Goal: Transaction & Acquisition: Purchase product/service

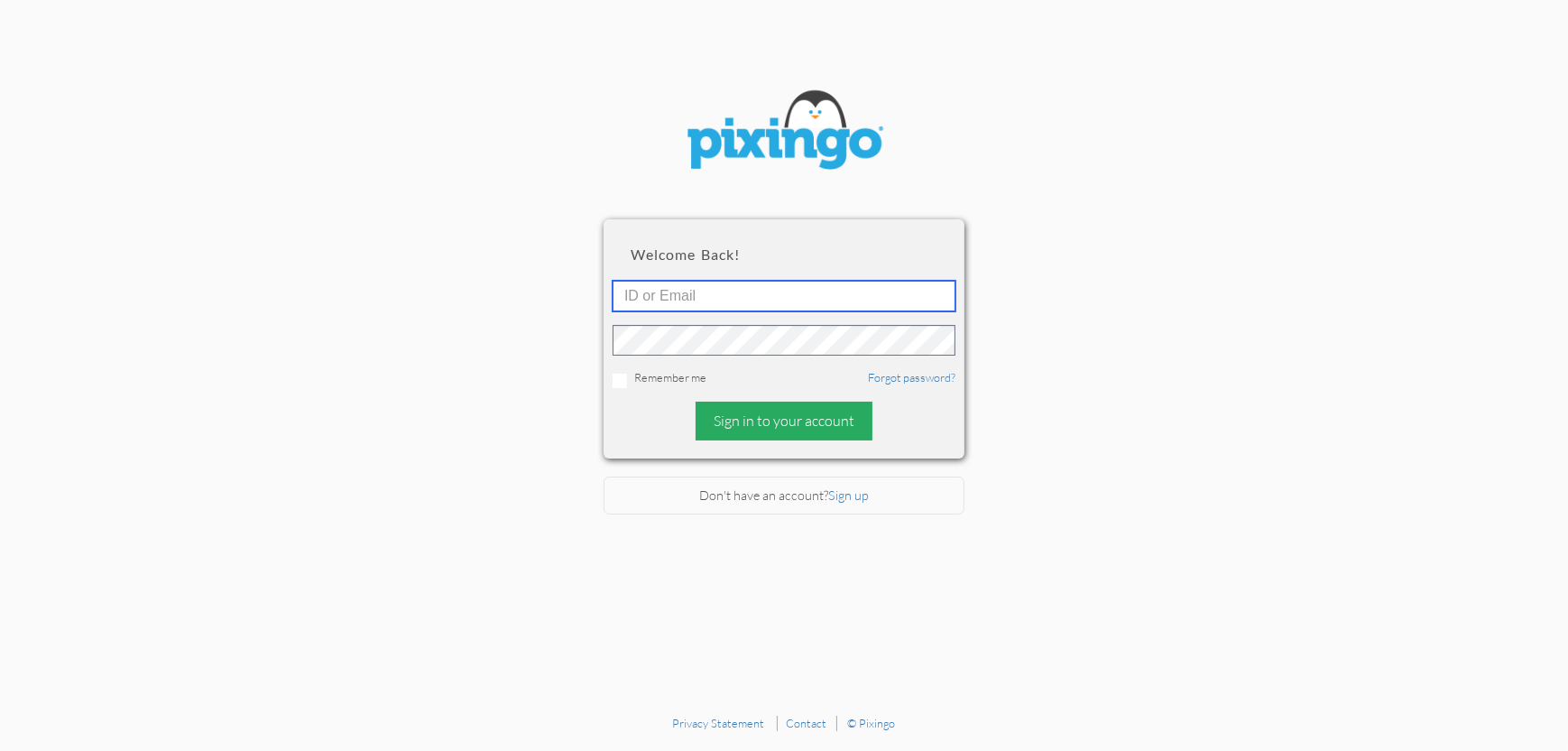
type input "4892"
click at [807, 430] on div "Sign in to your account" at bounding box center [784, 421] width 177 height 39
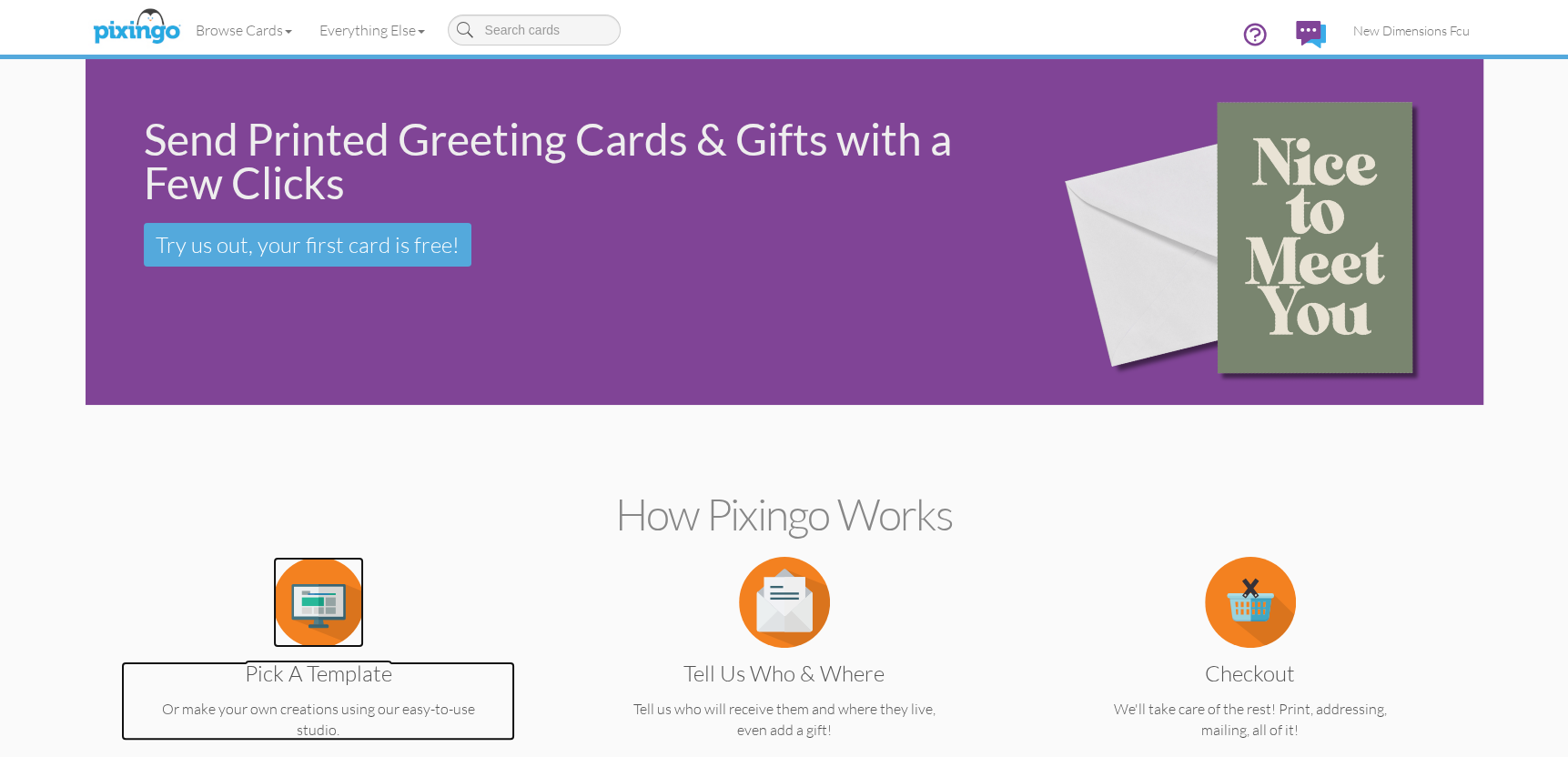
click at [322, 589] on img at bounding box center [318, 602] width 91 height 91
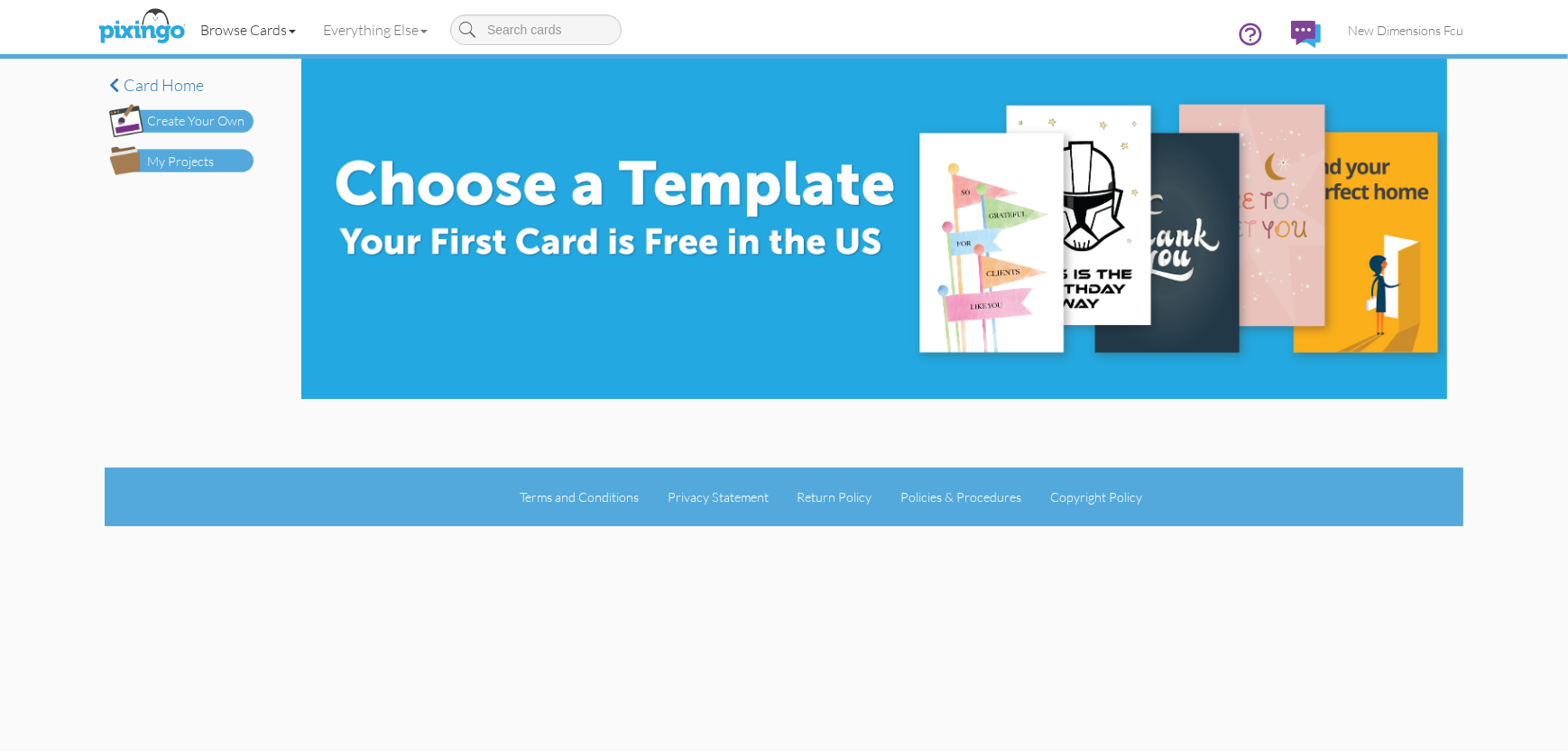
click at [240, 32] on link "Browse Cards" at bounding box center [248, 30] width 122 height 45
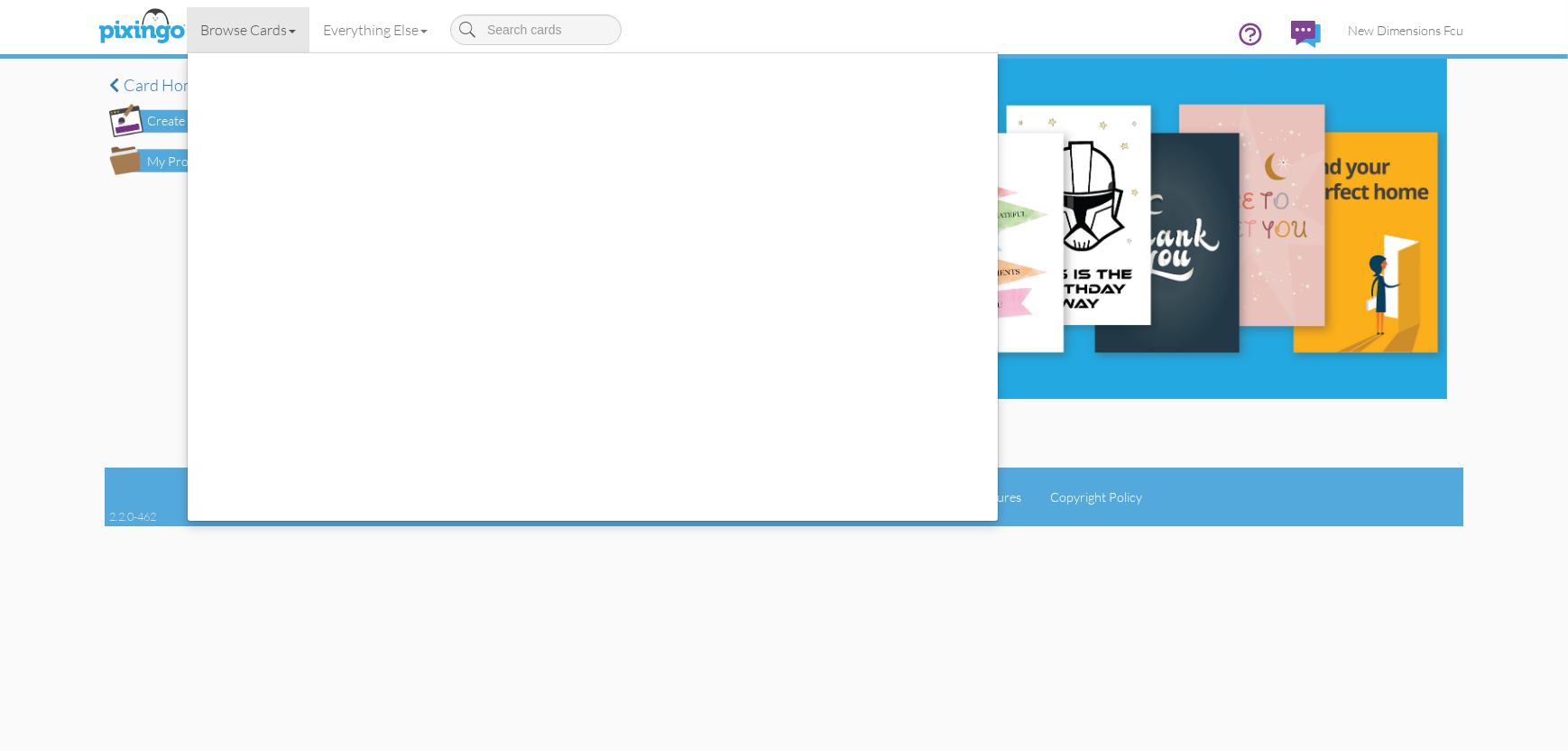
click at [162, 159] on div "My Projects" at bounding box center [181, 162] width 67 height 19
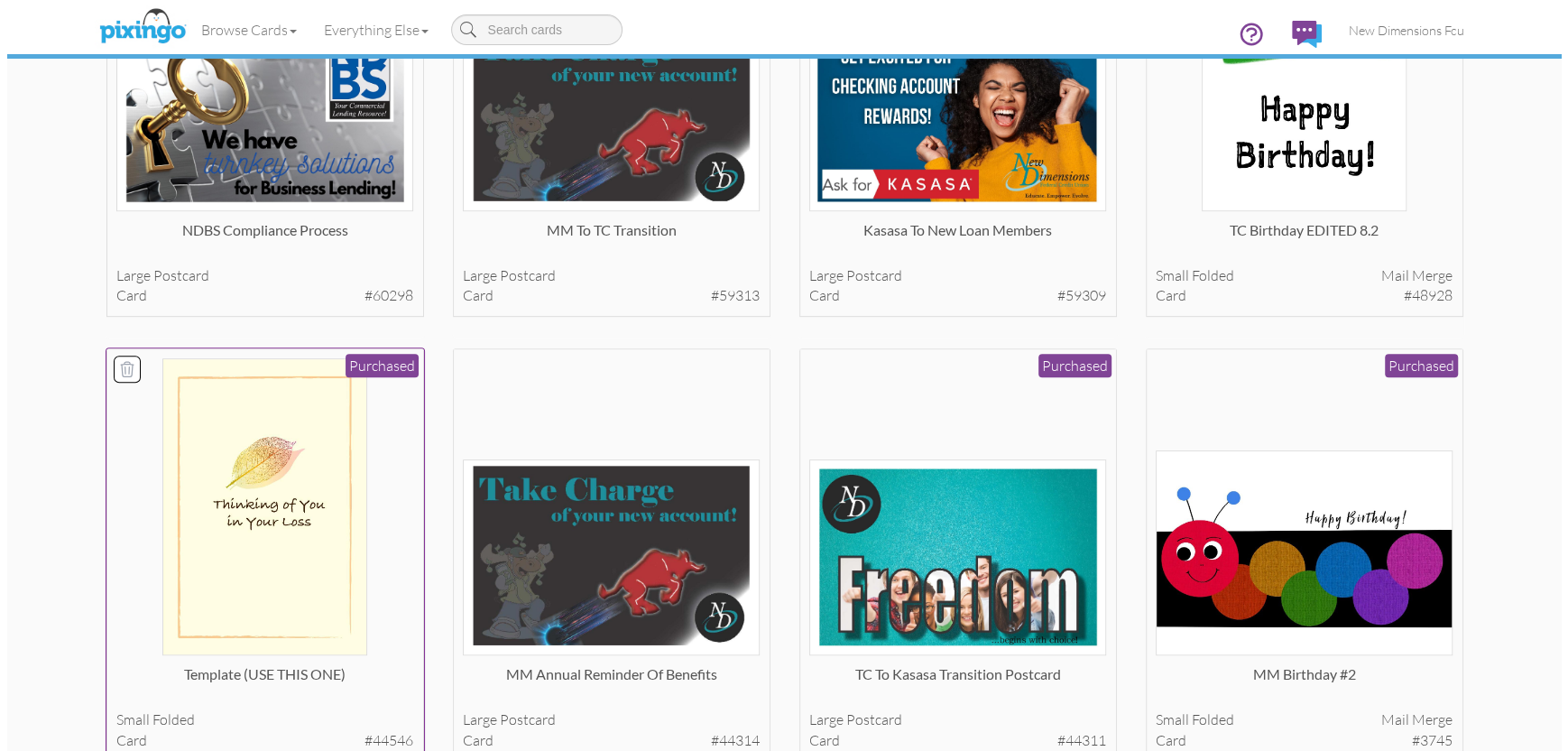
scroll to position [722, 0]
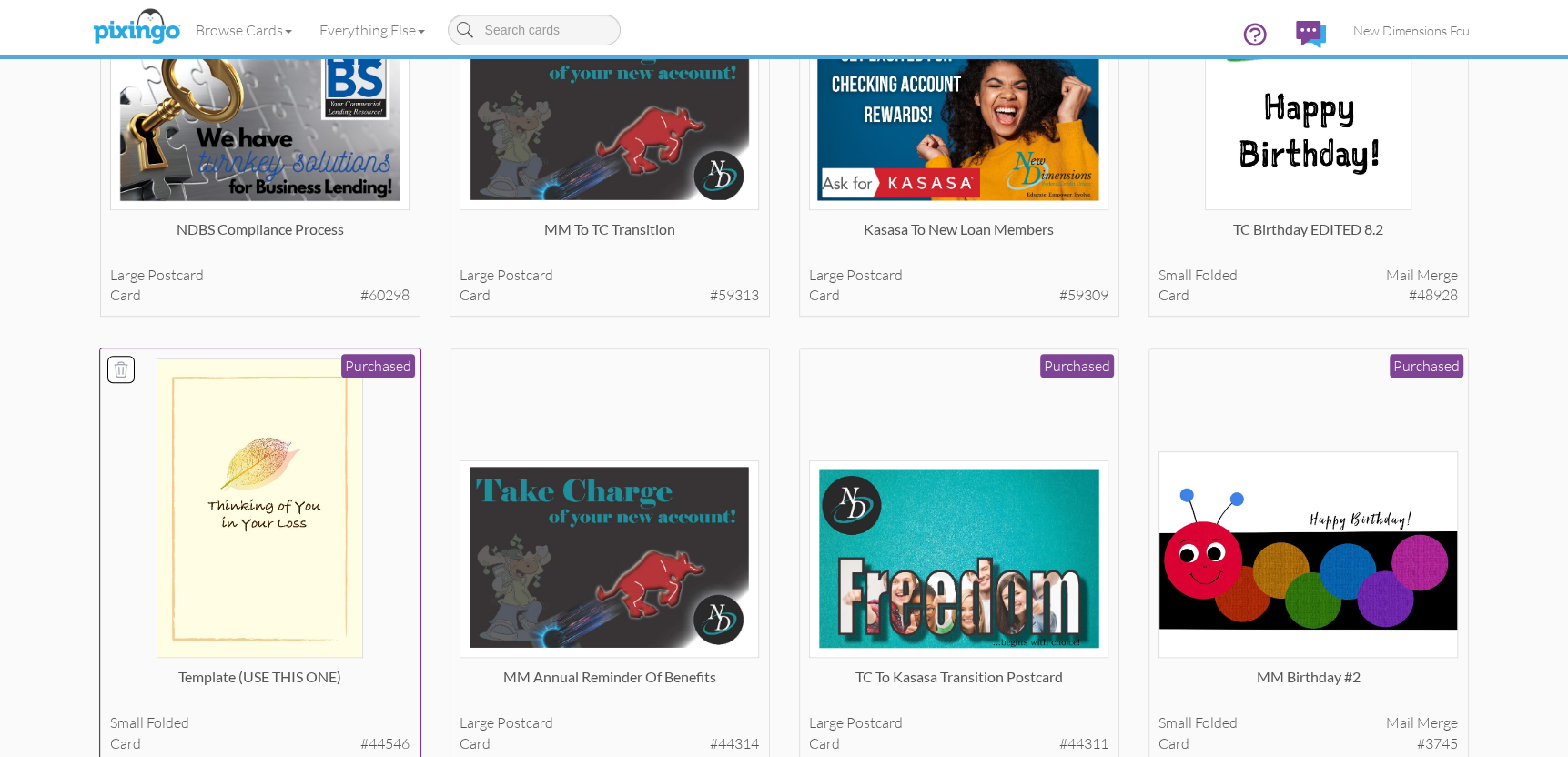
click at [260, 513] on img at bounding box center [259, 508] width 207 height 299
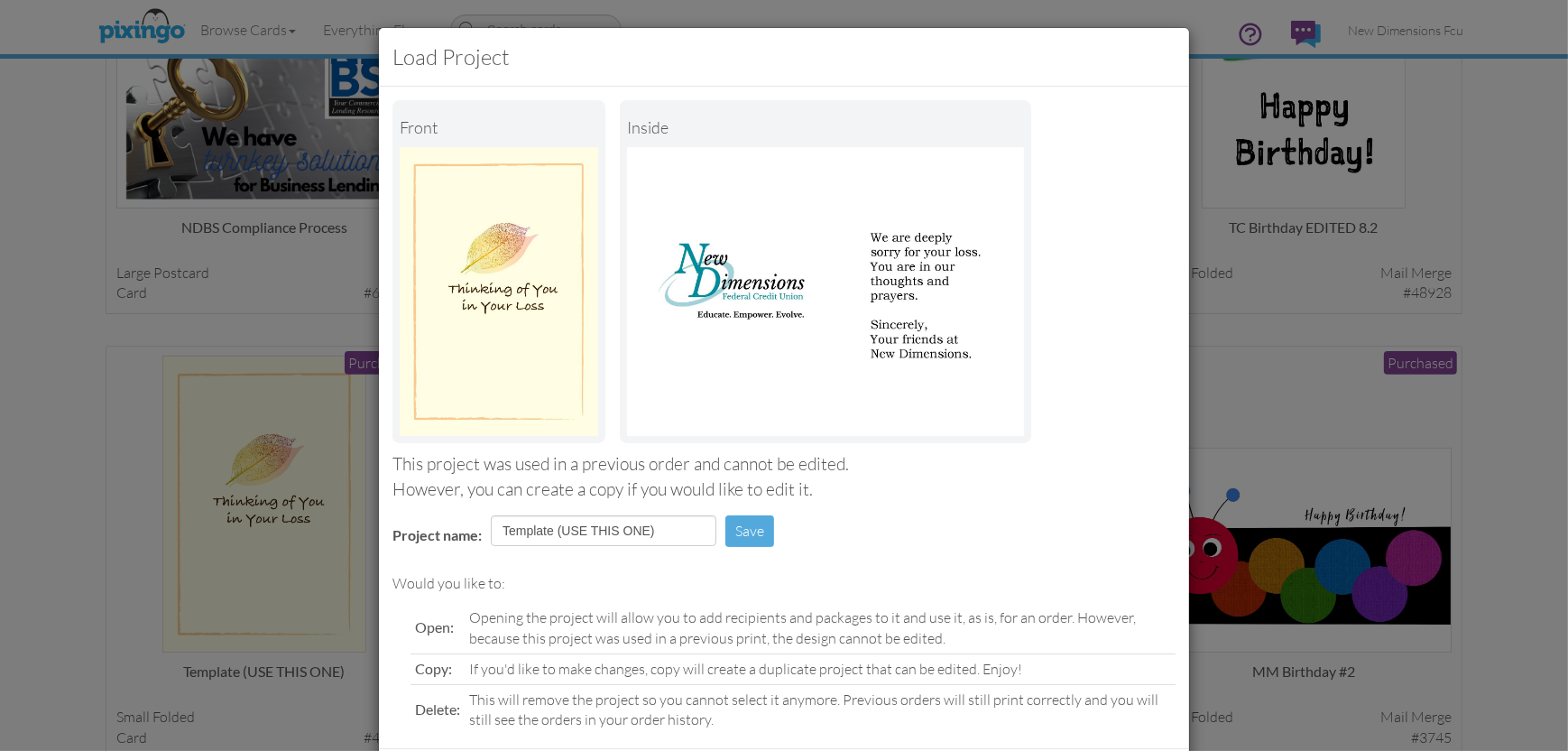
scroll to position [93, 0]
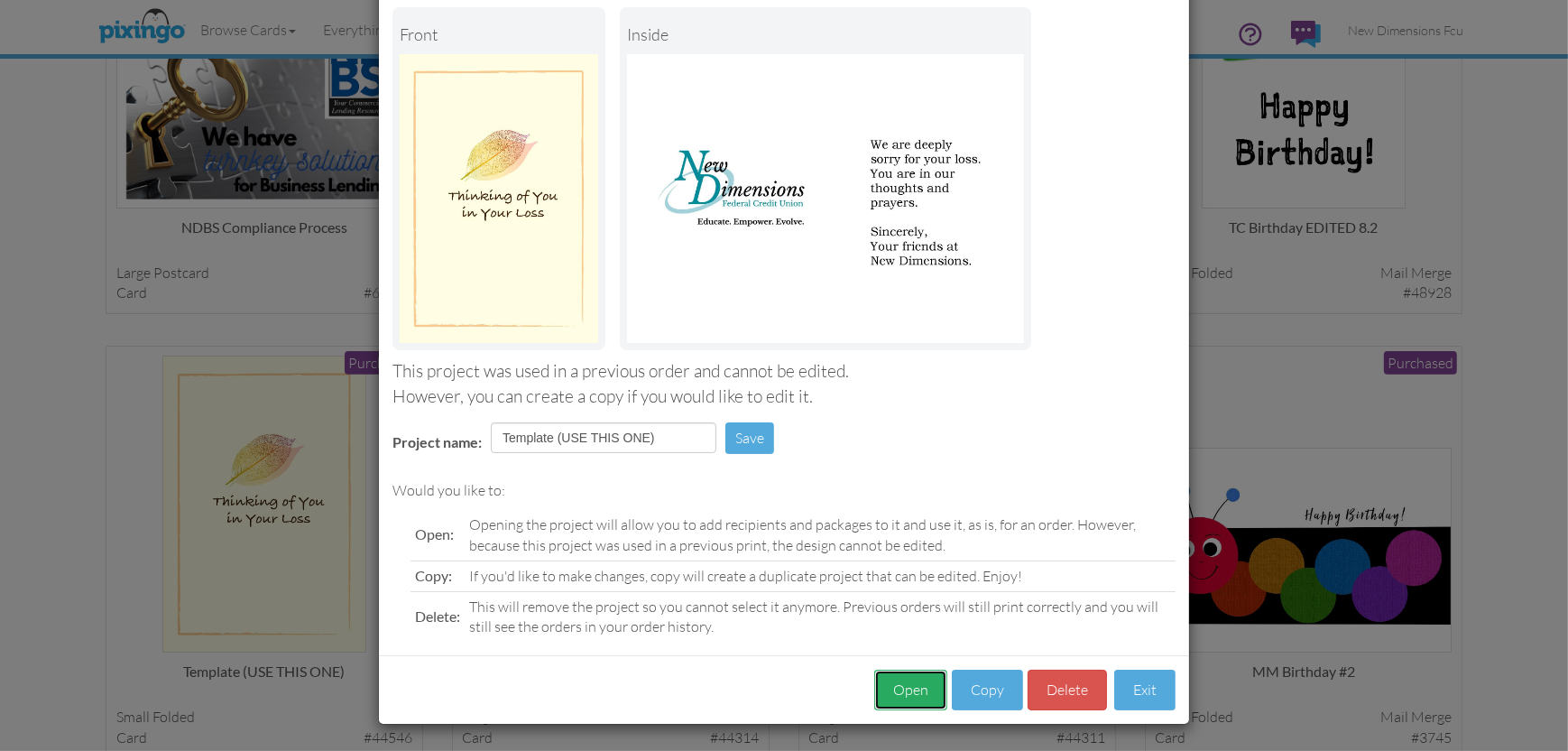
click at [893, 683] on button "Open" at bounding box center [910, 691] width 73 height 41
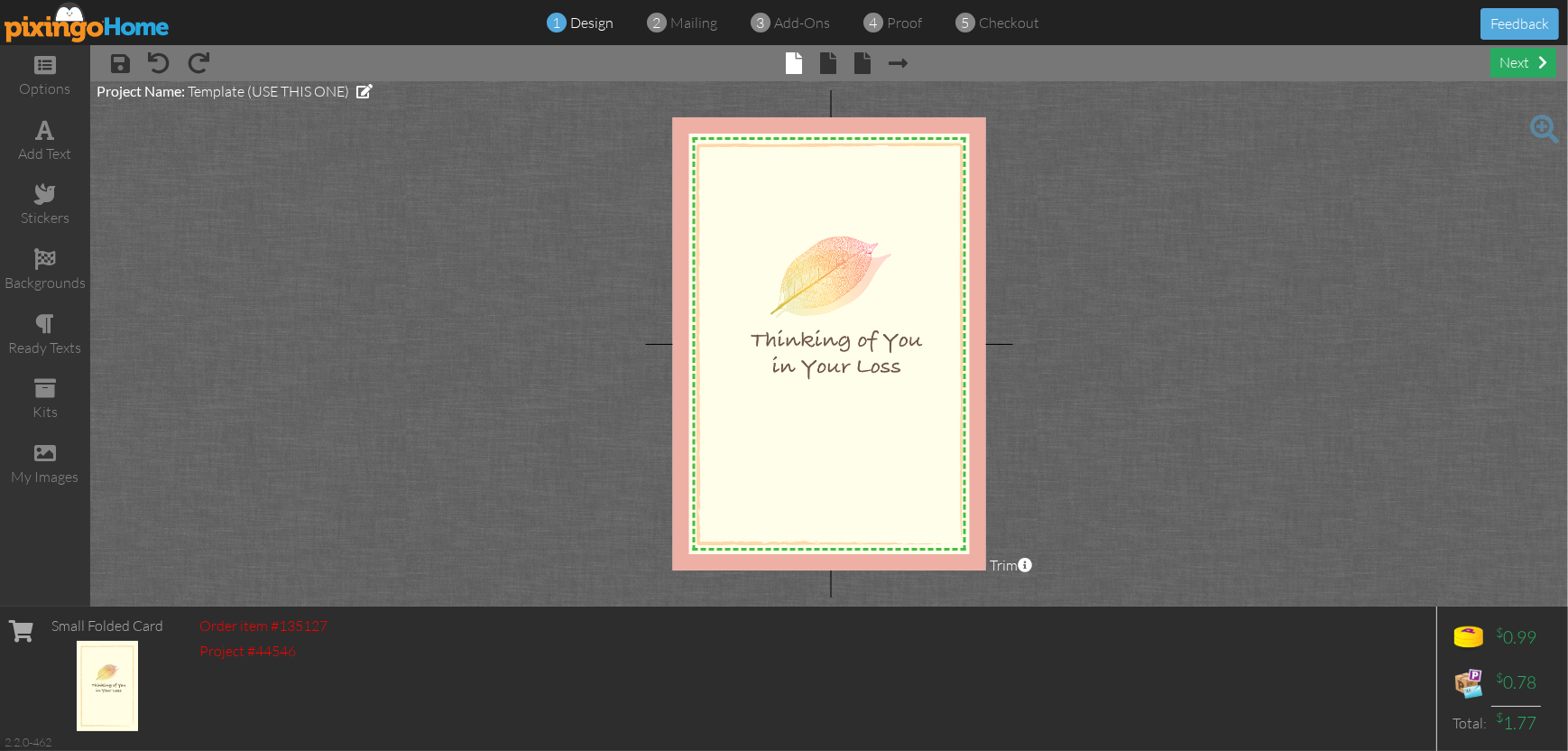
click at [1521, 64] on div "next" at bounding box center [1523, 63] width 66 height 30
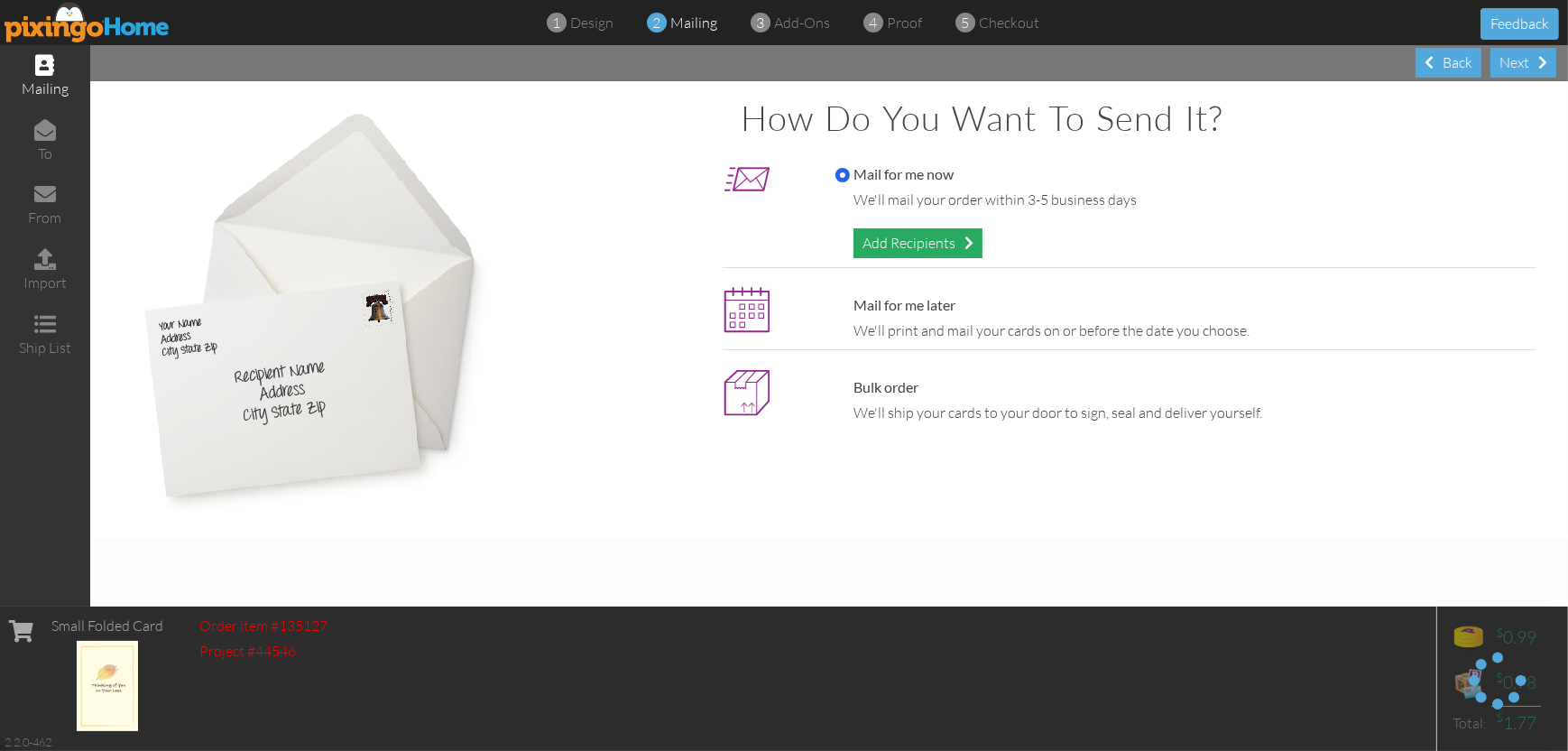
click at [958, 249] on div "Add Recipients" at bounding box center [918, 243] width 129 height 30
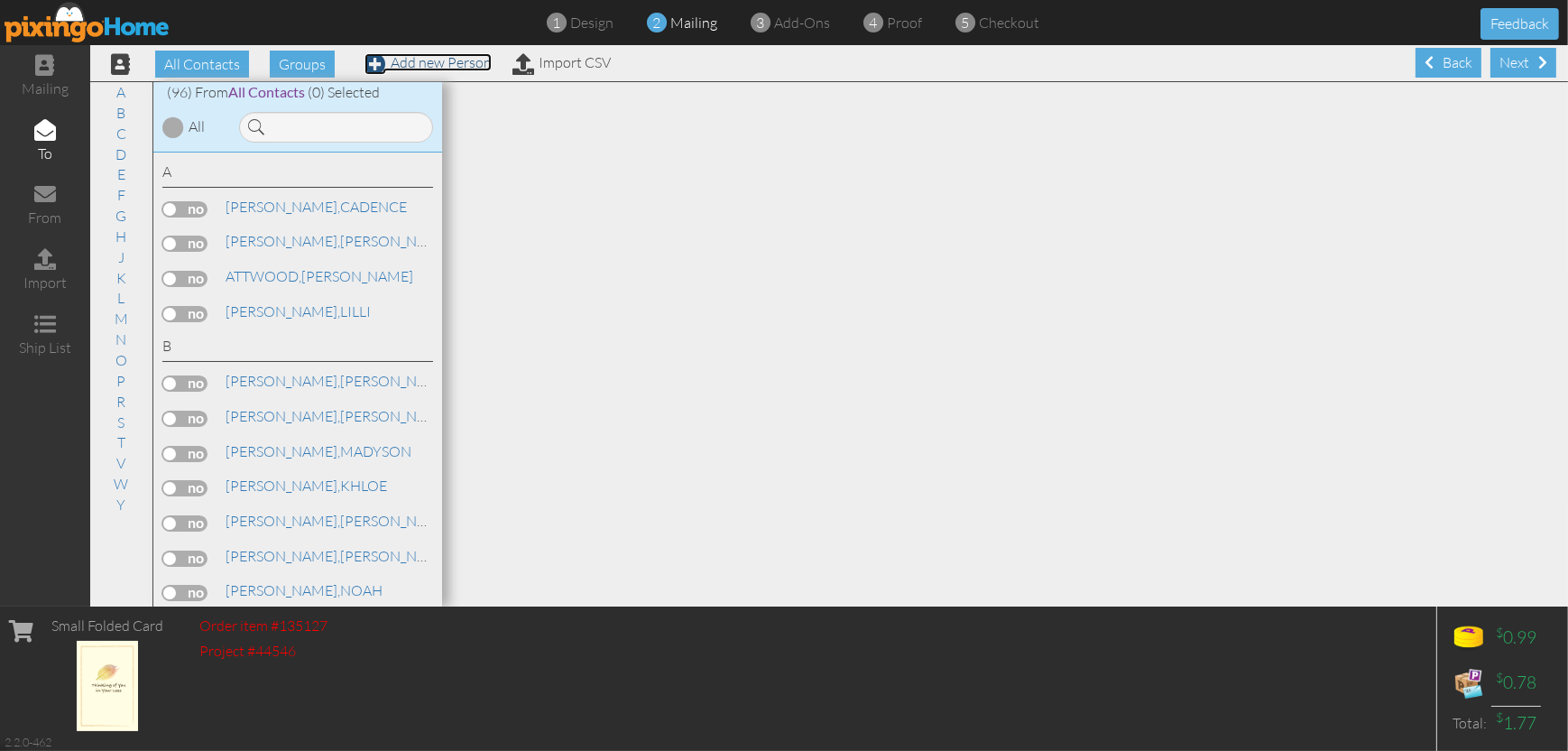
click at [419, 60] on link "Add new Person" at bounding box center [428, 61] width 127 height 18
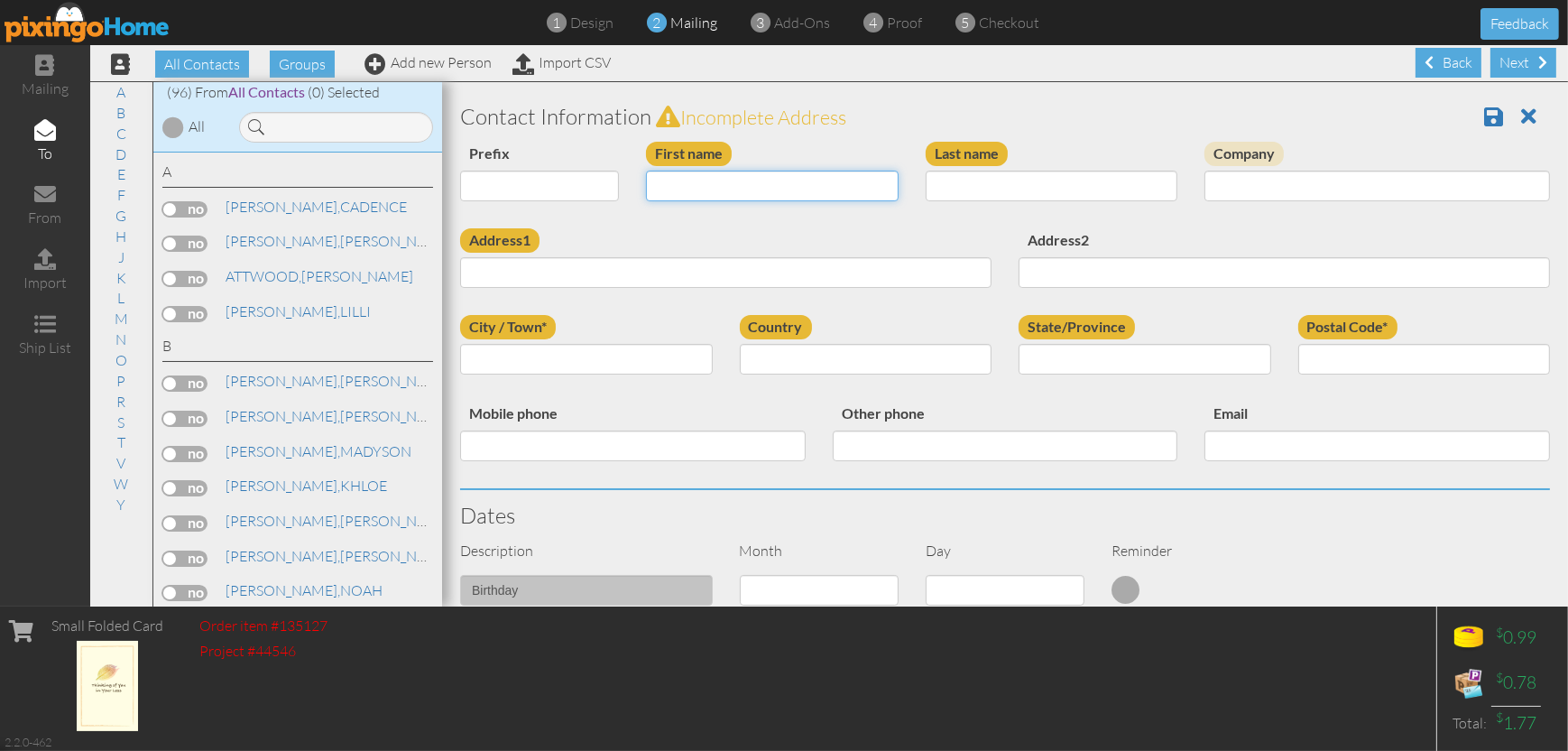
click at [727, 196] on input "First name" at bounding box center [772, 186] width 252 height 31
type input "[PERSON_NAME]"
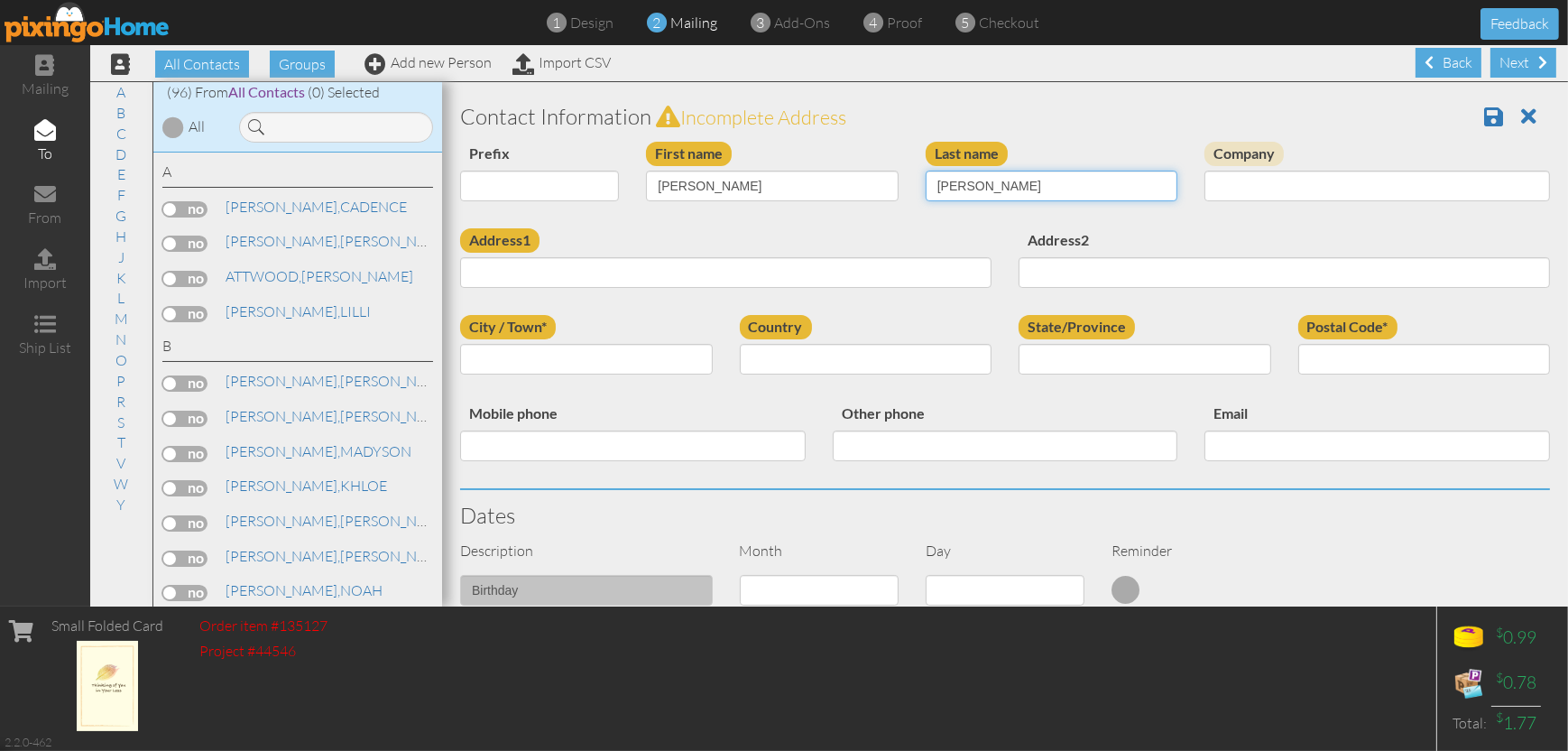
type input "TOURTELOTTE"
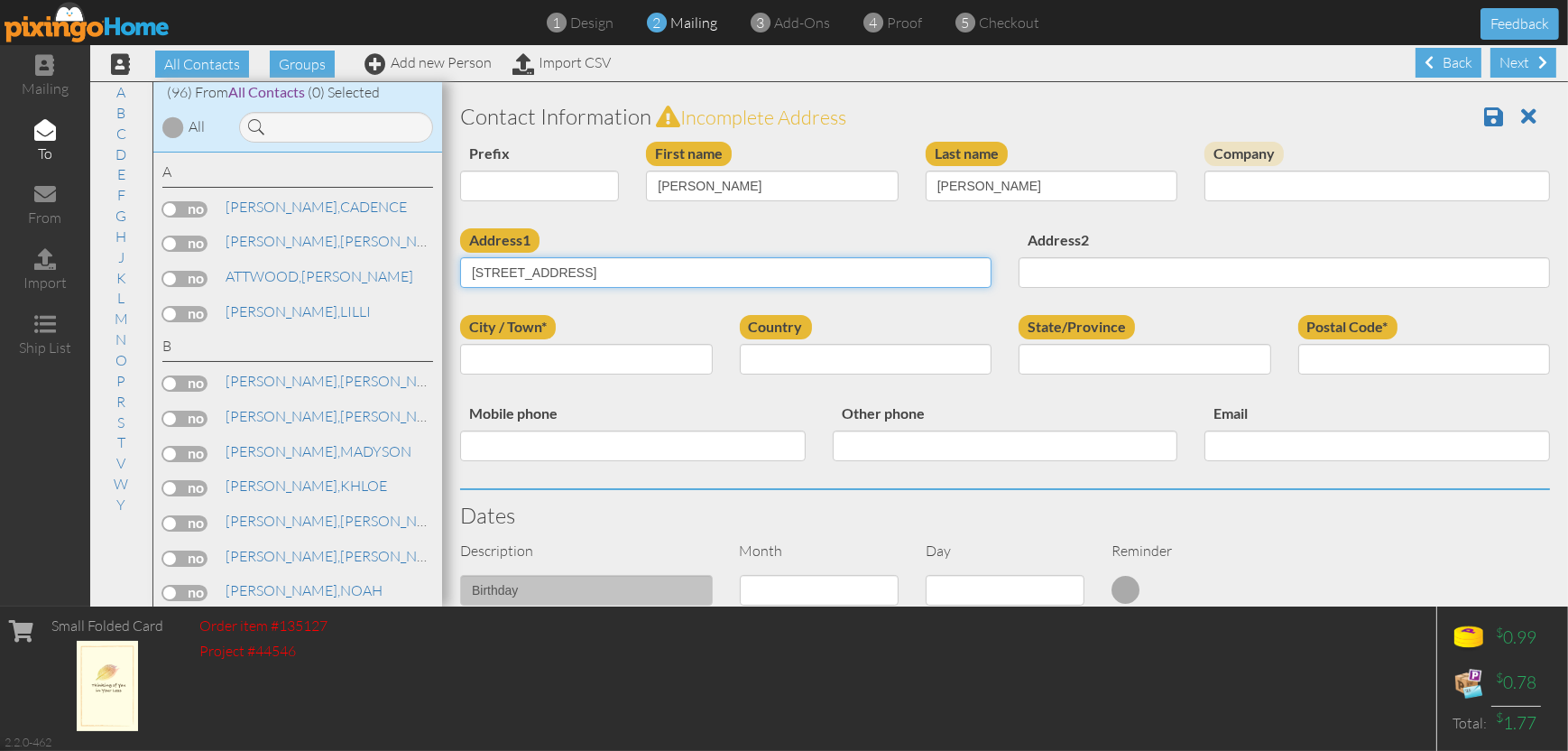
type input "[STREET_ADDRESS]"
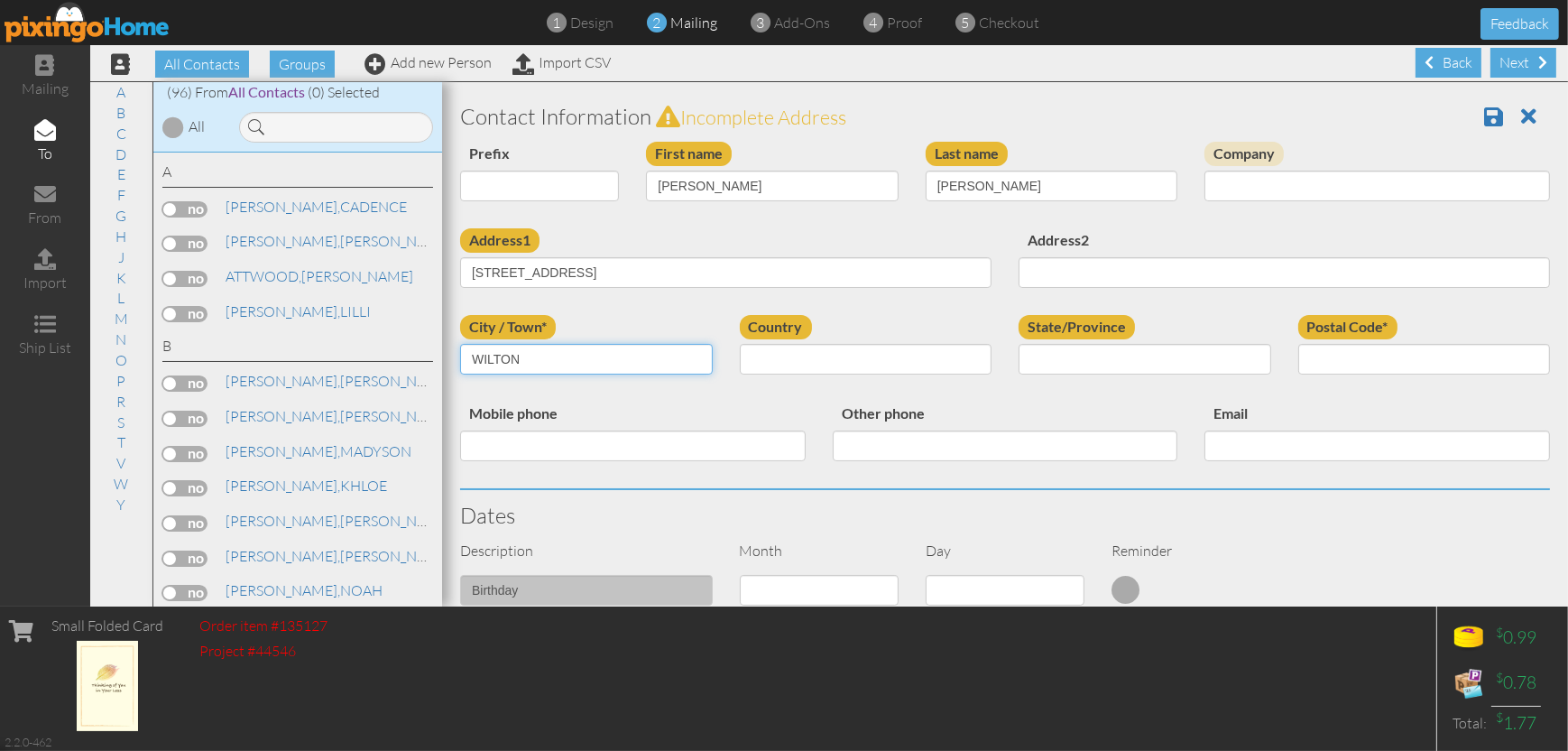
type input "WILTON"
select select "object:1924"
select select "object:2194"
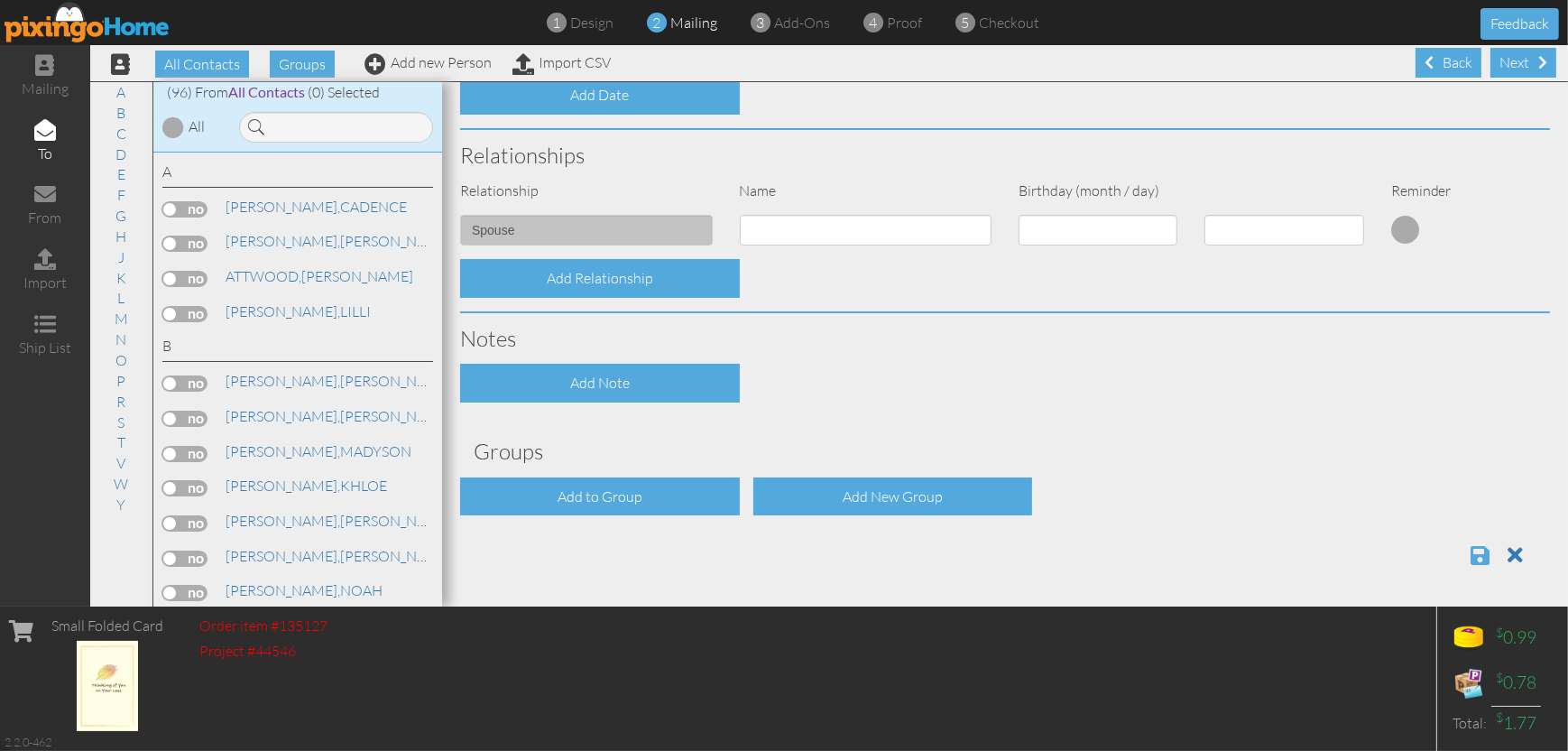
type input "04294"
click at [1471, 550] on span at bounding box center [1480, 554] width 19 height 21
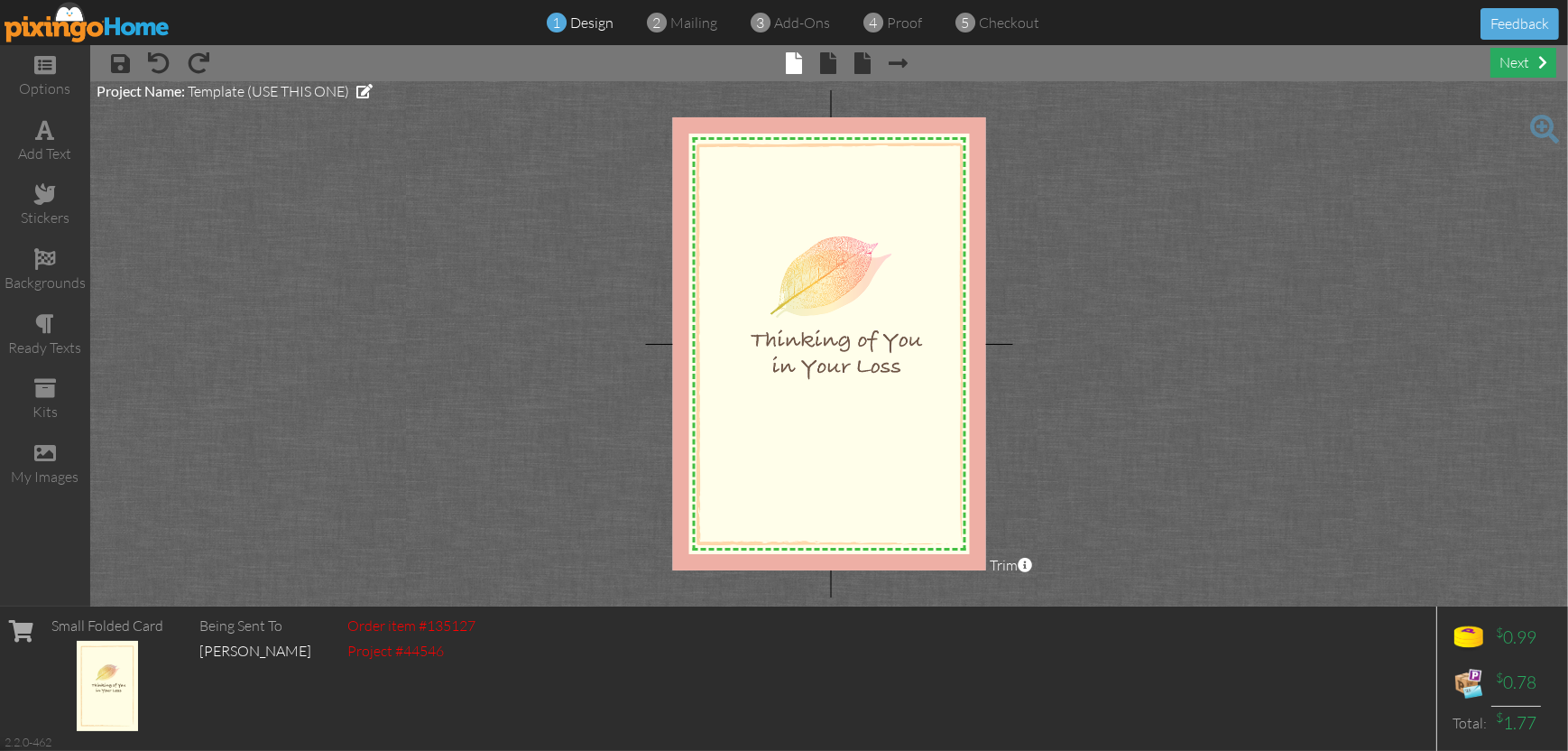
click at [1527, 64] on div "next" at bounding box center [1523, 63] width 66 height 30
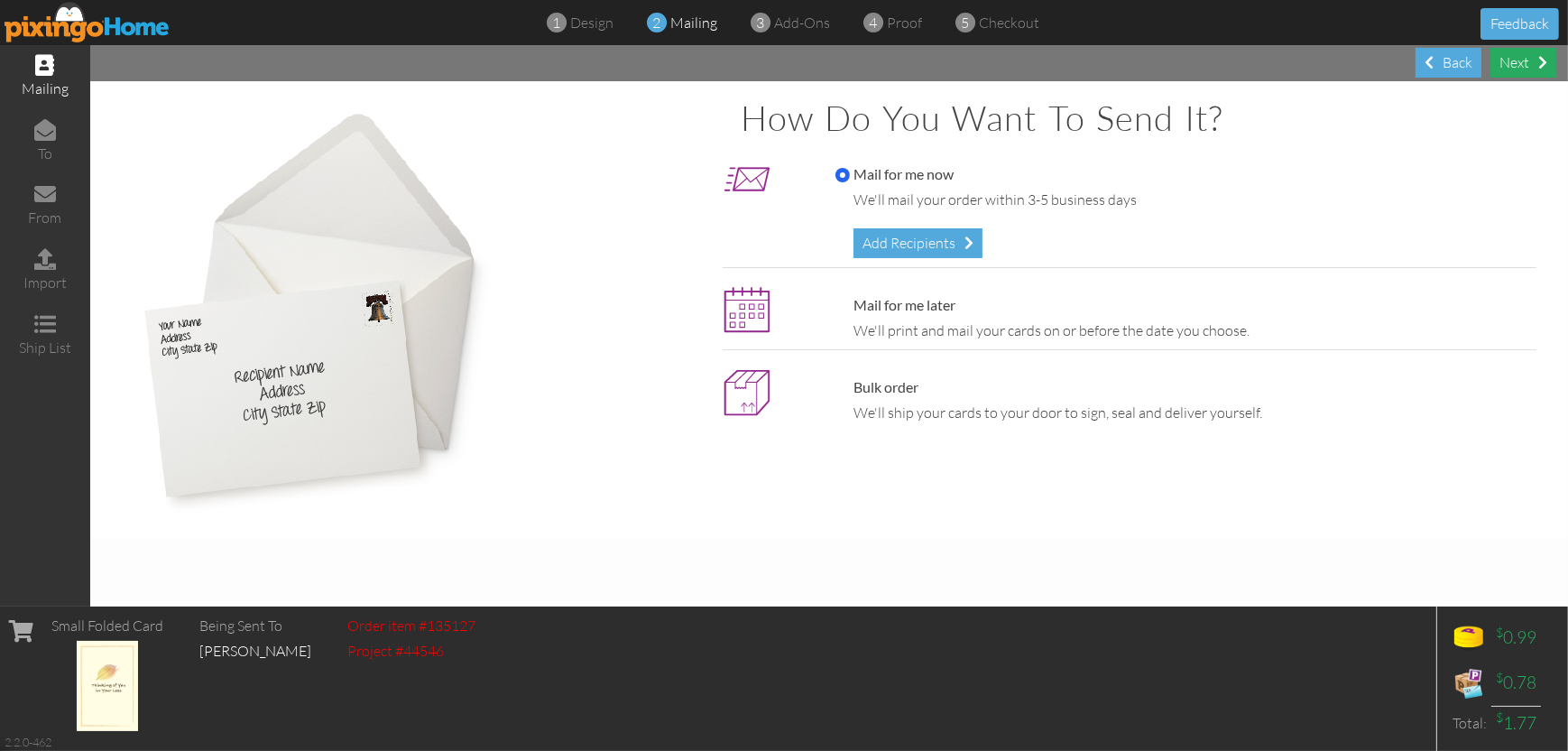
click at [1514, 63] on div "Next" at bounding box center [1523, 63] width 66 height 30
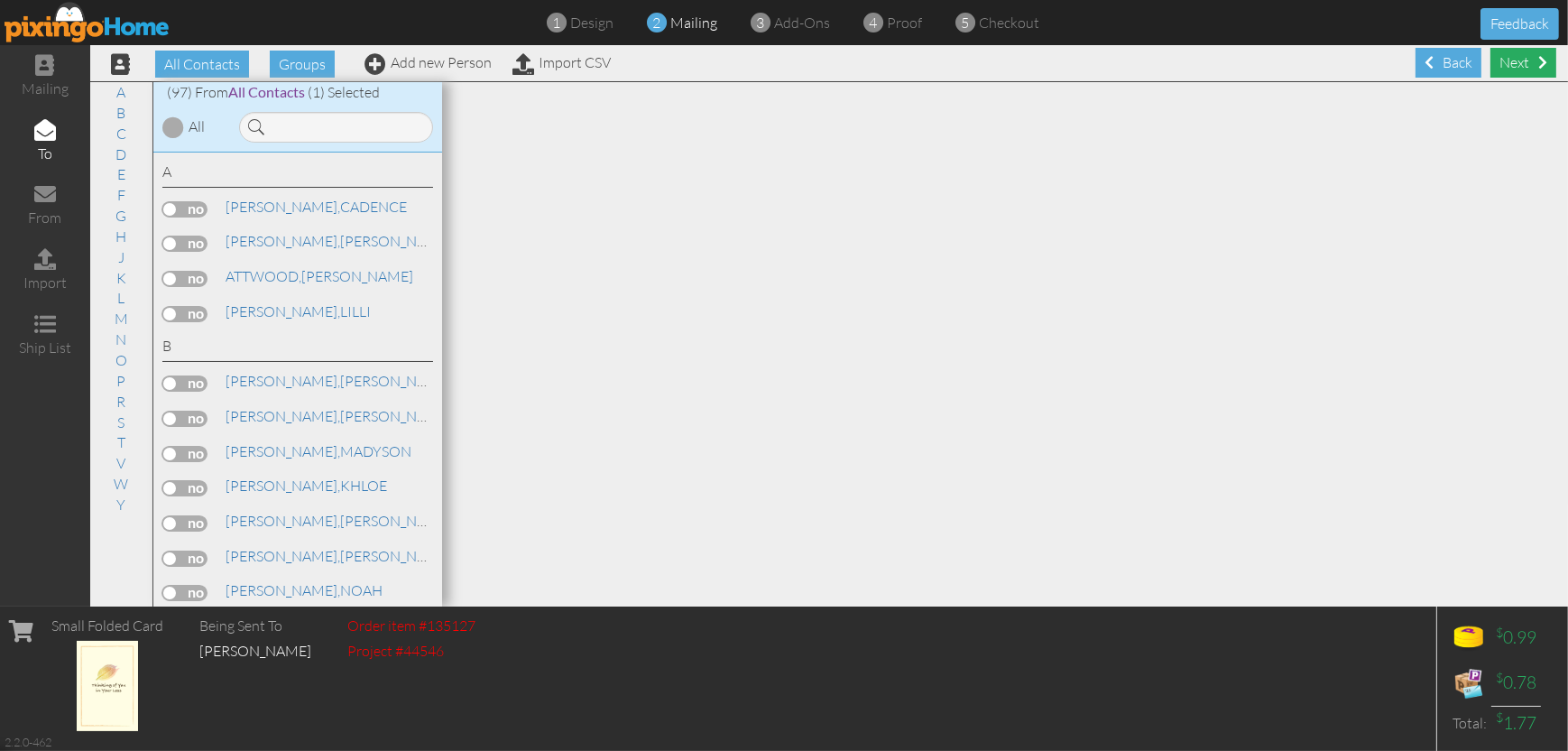
click at [1512, 62] on div "Next" at bounding box center [1523, 63] width 66 height 30
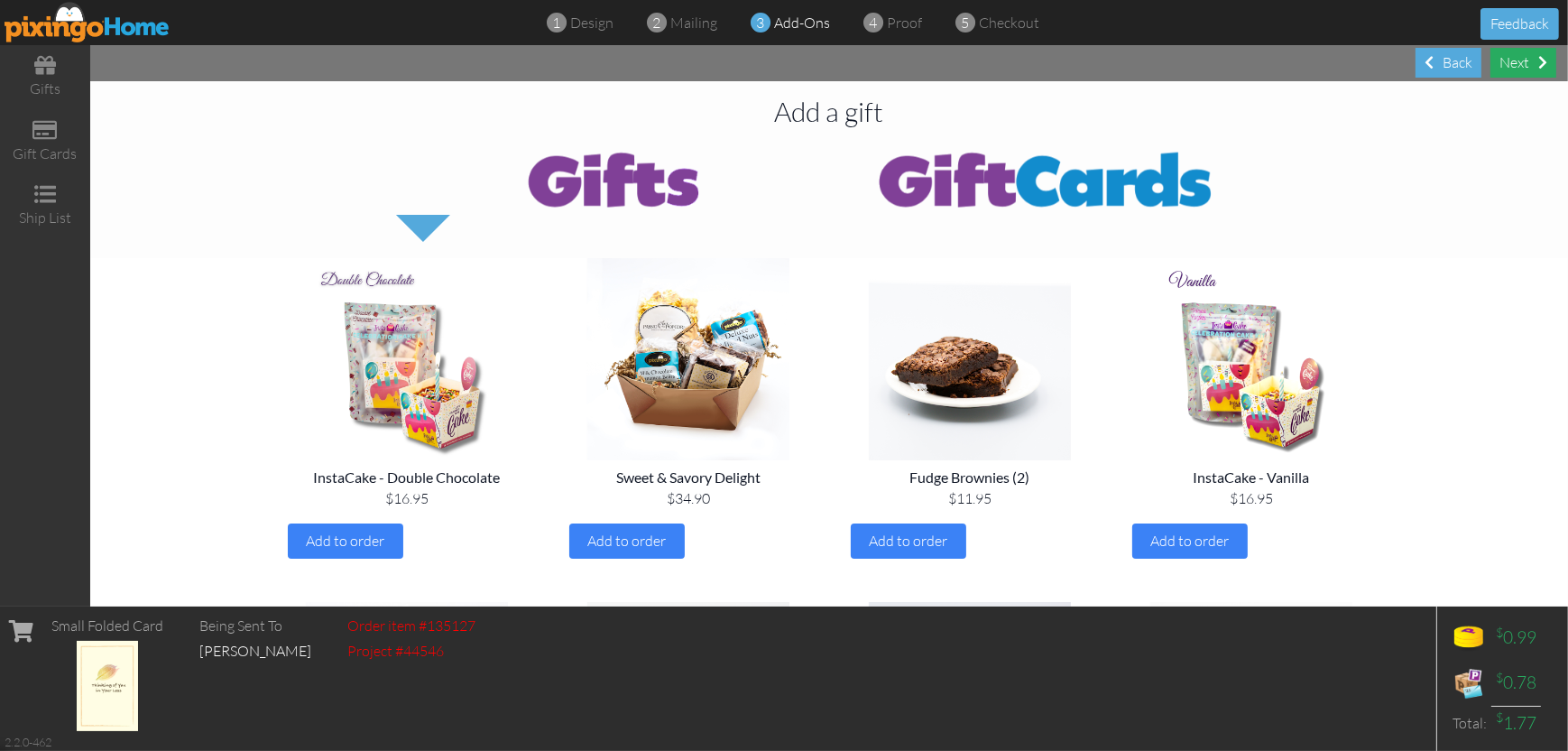
click at [1516, 62] on div "Next" at bounding box center [1523, 63] width 66 height 30
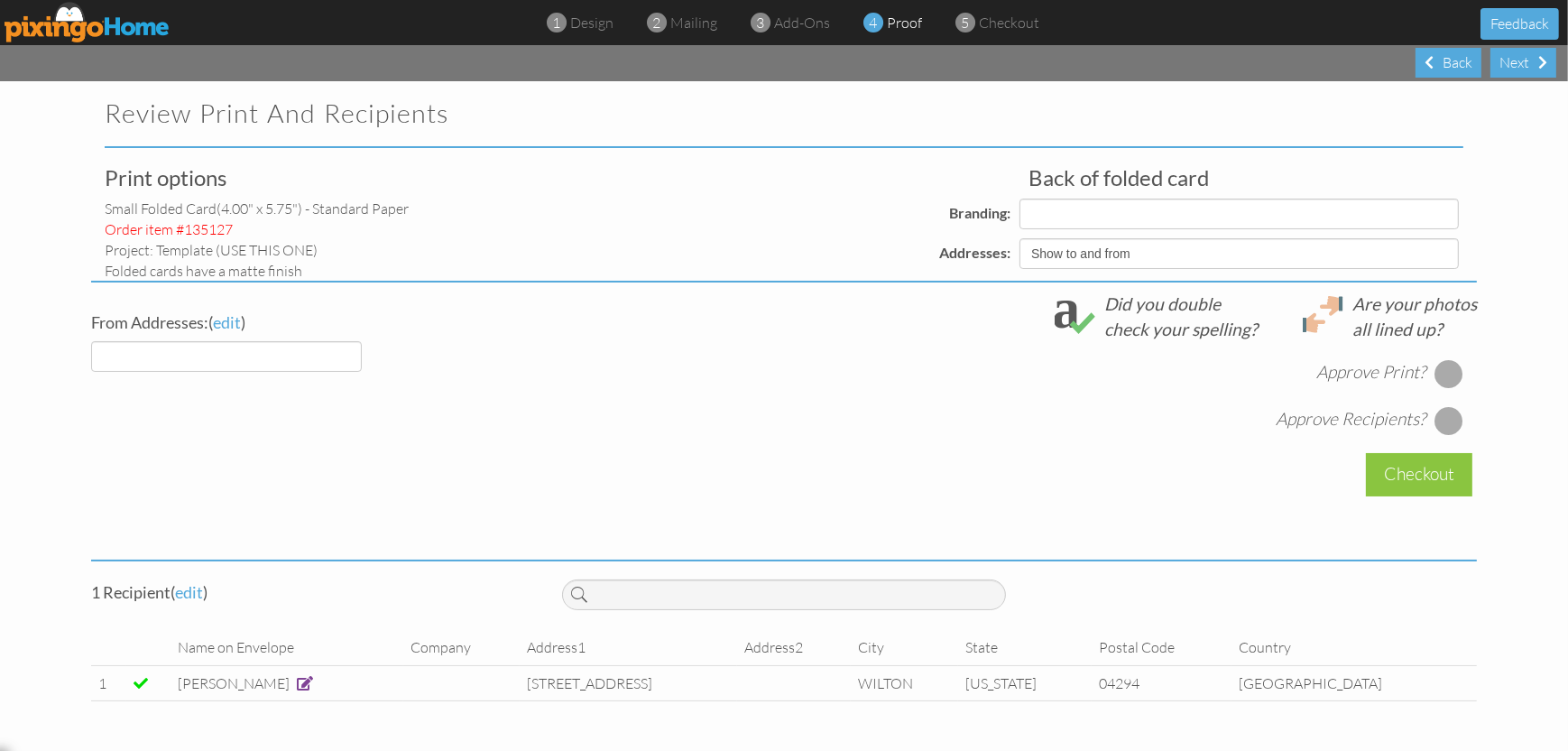
select select "object:1664"
select select "object:1663"
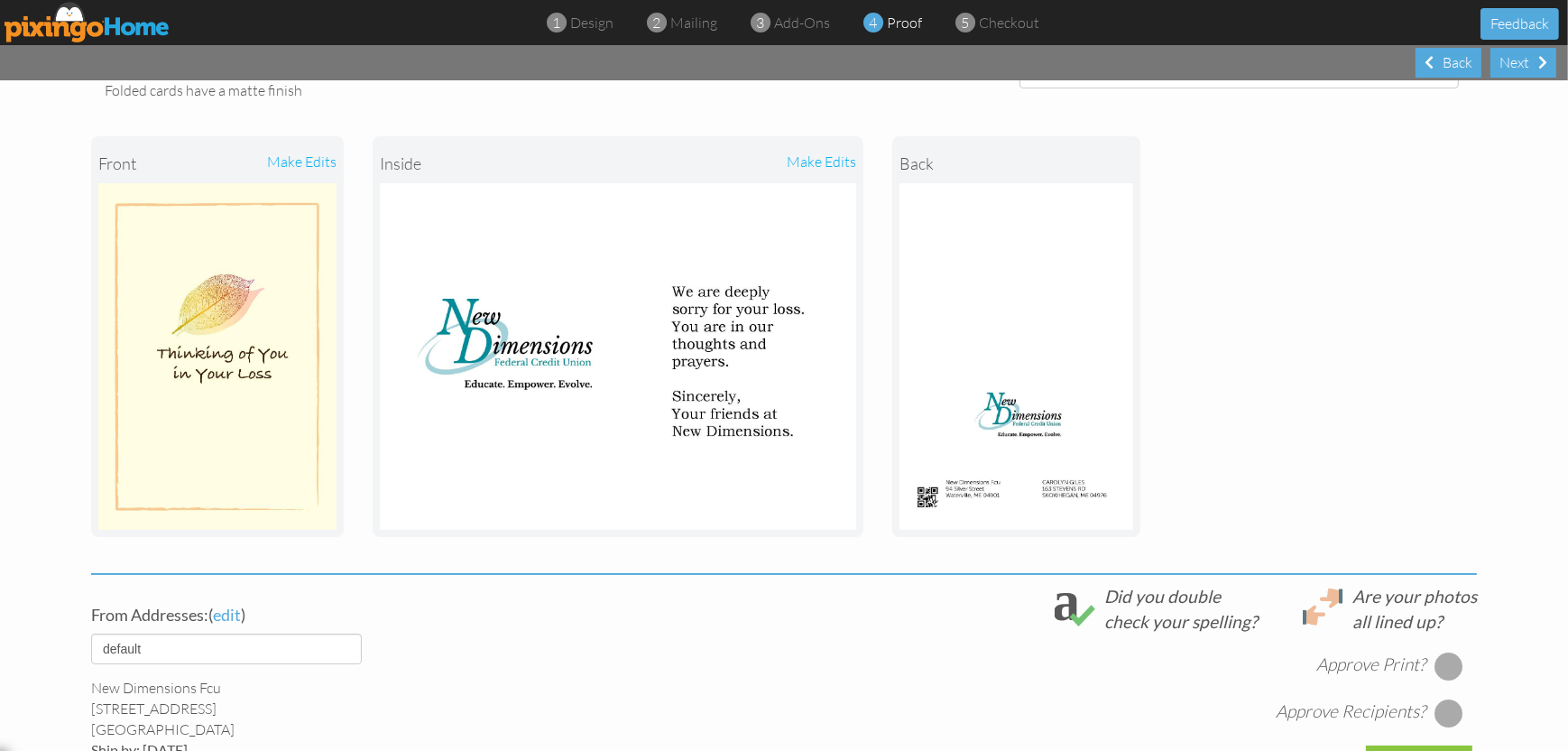
scroll to position [460, 0]
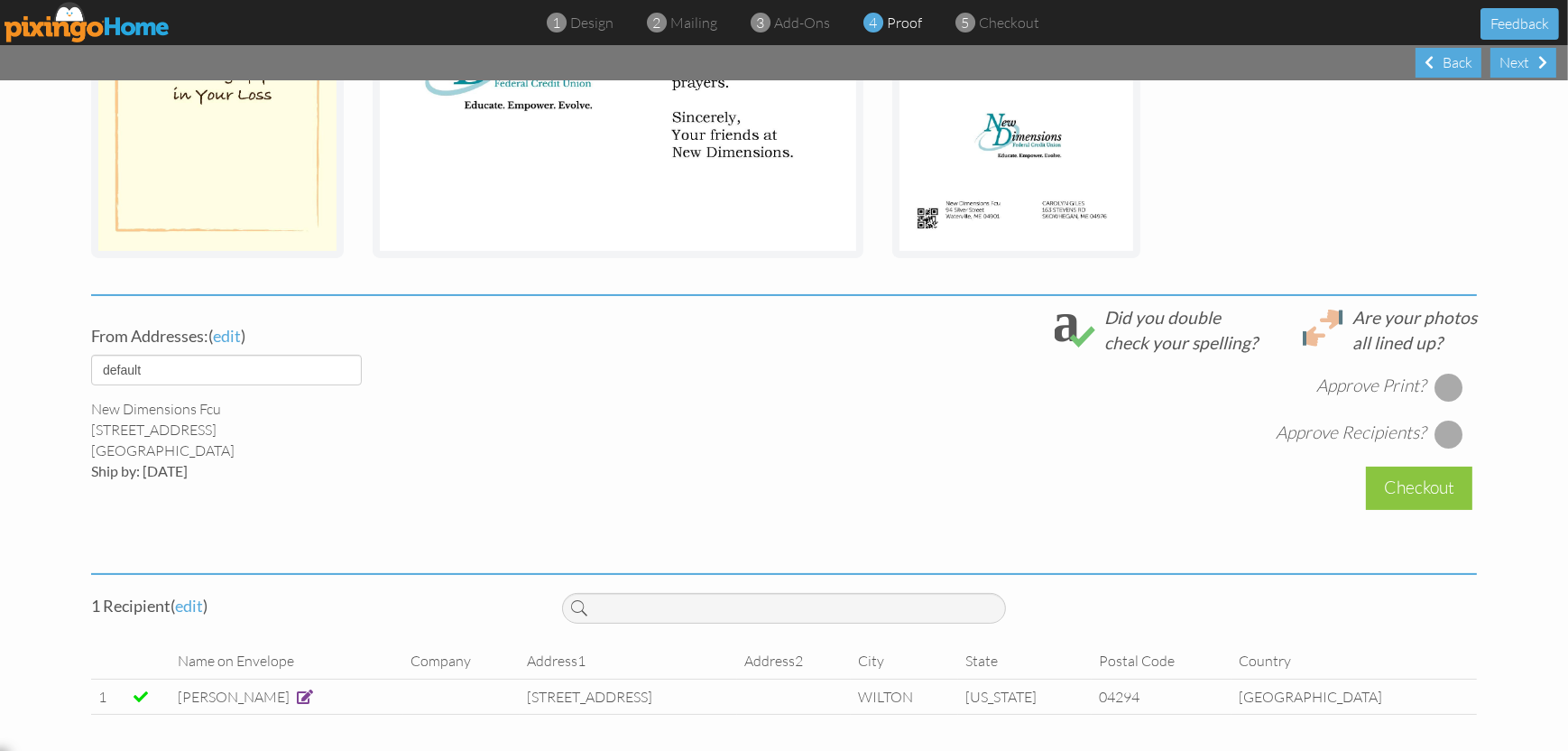
click at [1443, 387] on div at bounding box center [1448, 387] width 29 height 29
click at [1437, 426] on div at bounding box center [1448, 434] width 29 height 29
click at [1428, 490] on div "Checkout" at bounding box center [1419, 488] width 107 height 43
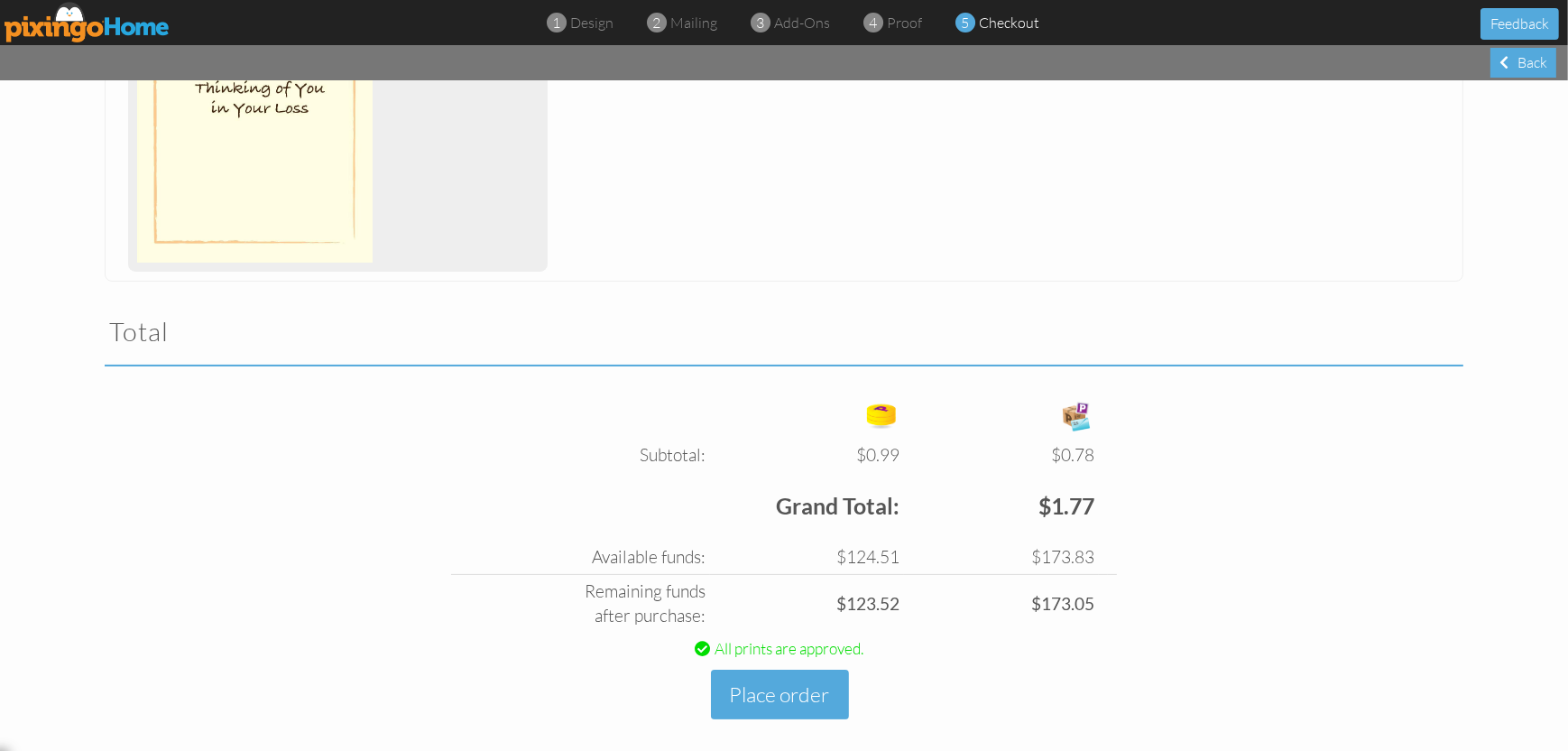
scroll to position [412, 0]
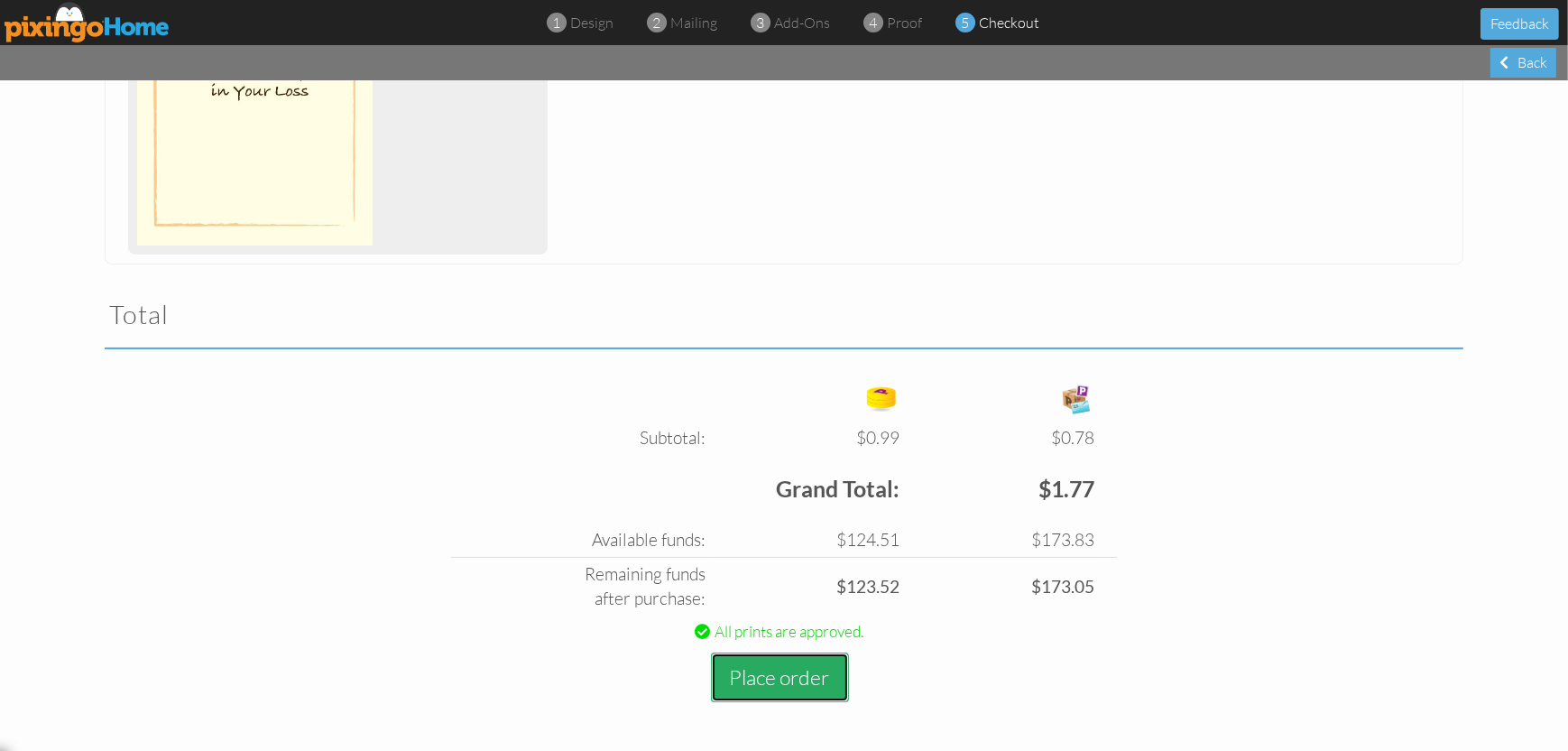
click at [782, 680] on button "Place order" at bounding box center [779, 677] width 138 height 49
